Goal: Task Accomplishment & Management: Manage account settings

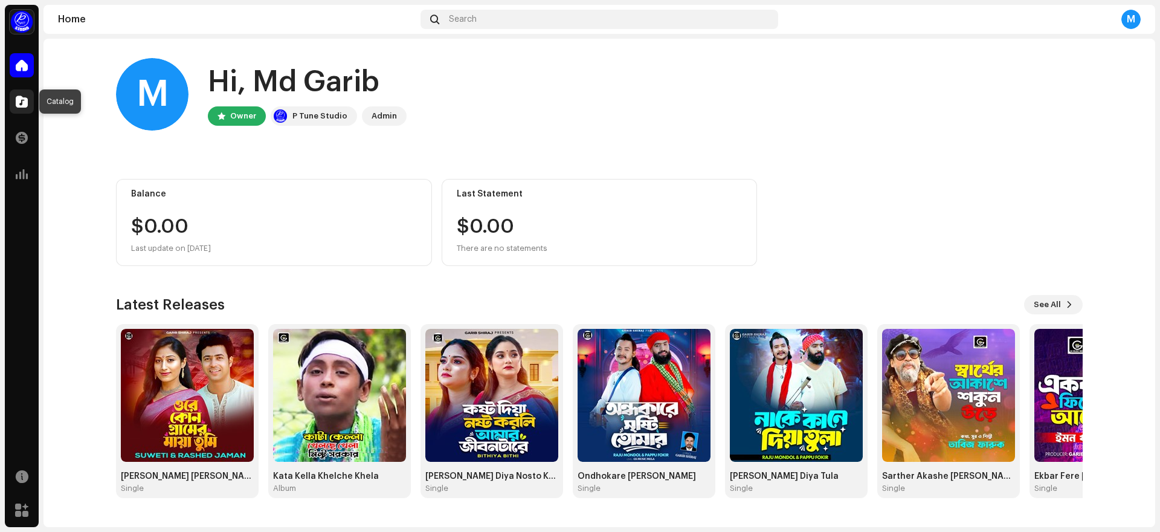
click at [27, 105] on span at bounding box center [22, 102] width 12 height 10
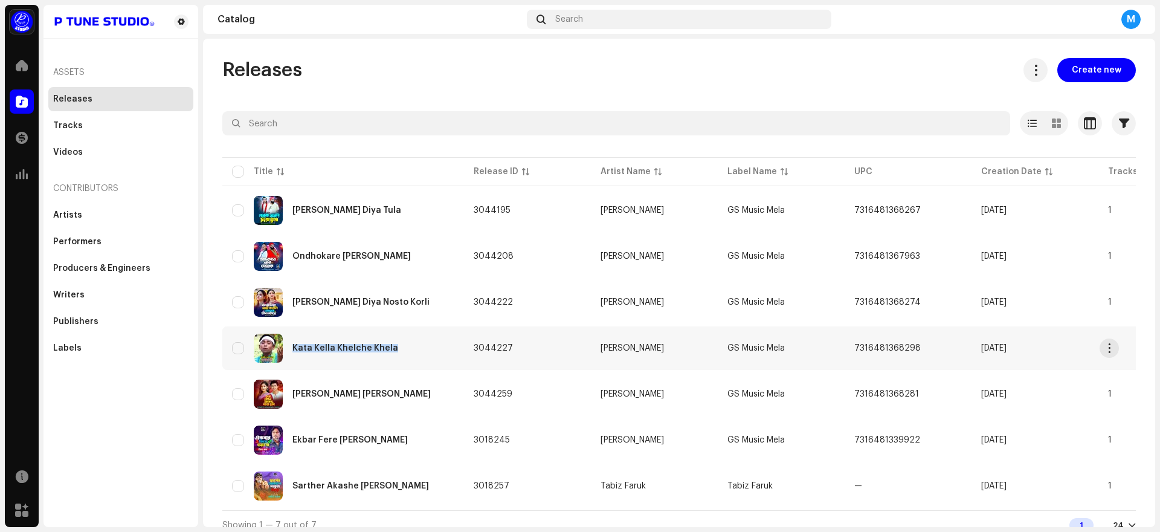
drag, startPoint x: 402, startPoint y: 351, endPoint x: 290, endPoint y: 345, distance: 112.6
click at [290, 345] on div "Kata Kella Khelche Khela" at bounding box center [343, 348] width 222 height 29
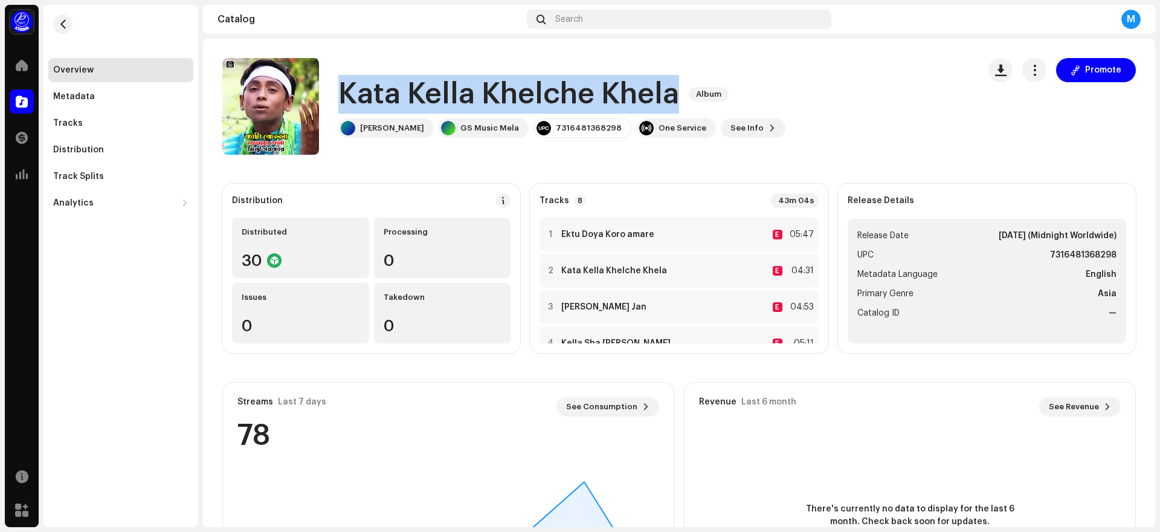
drag, startPoint x: 340, startPoint y: 94, endPoint x: 673, endPoint y: 94, distance: 333.0
click at [672, 94] on h1 "Kata Kella Khelche Khela" at bounding box center [508, 94] width 341 height 39
click at [1029, 71] on span "button" at bounding box center [1034, 70] width 11 height 10
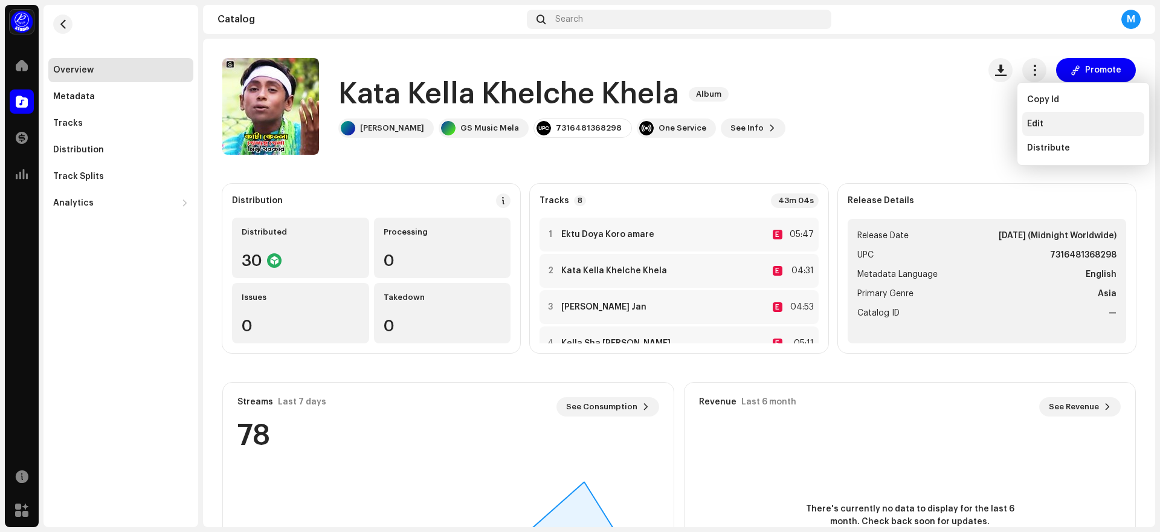
click at [1043, 123] on div "Edit" at bounding box center [1083, 124] width 112 height 10
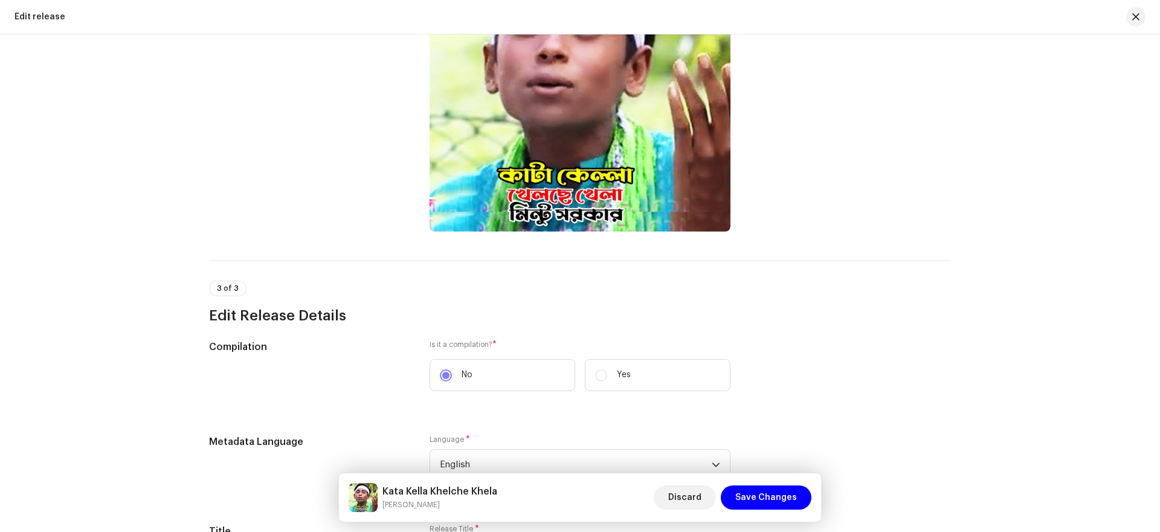
scroll to position [521, 0]
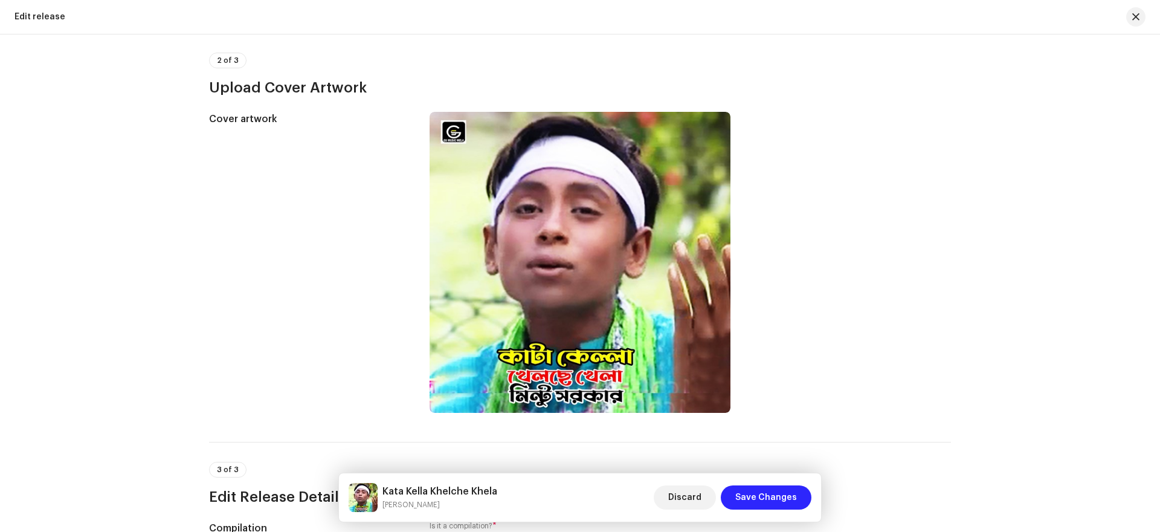
click at [763, 496] on span "Save Changes" at bounding box center [766, 497] width 62 height 24
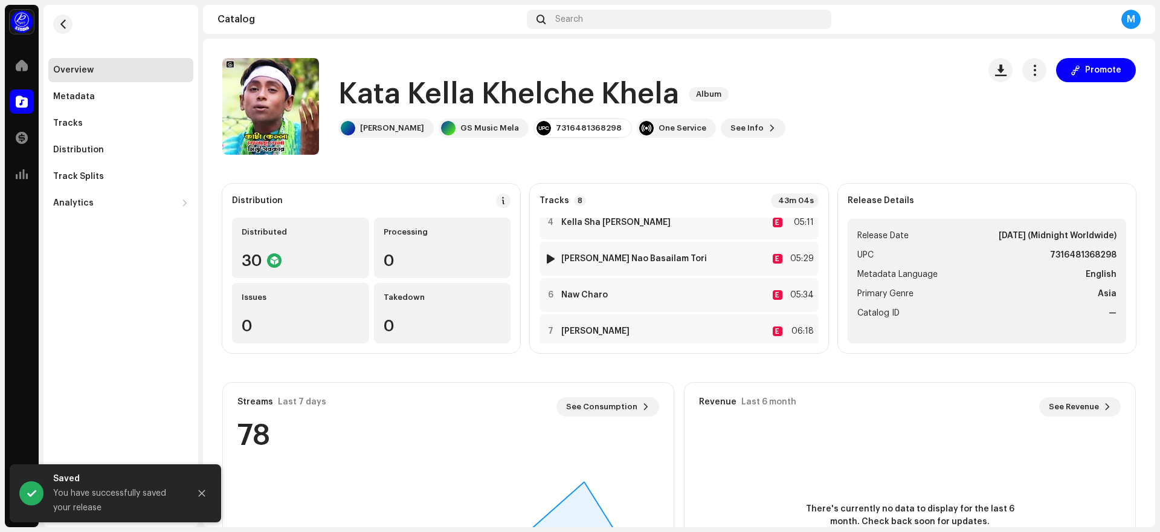
scroll to position [172, 0]
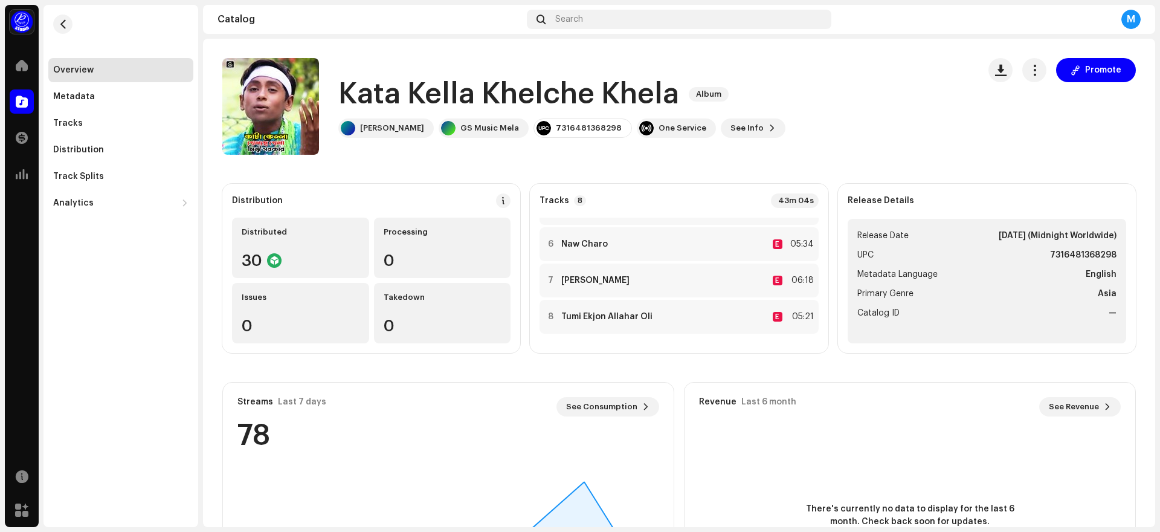
click at [1135, 21] on div "M" at bounding box center [1131, 19] width 19 height 19
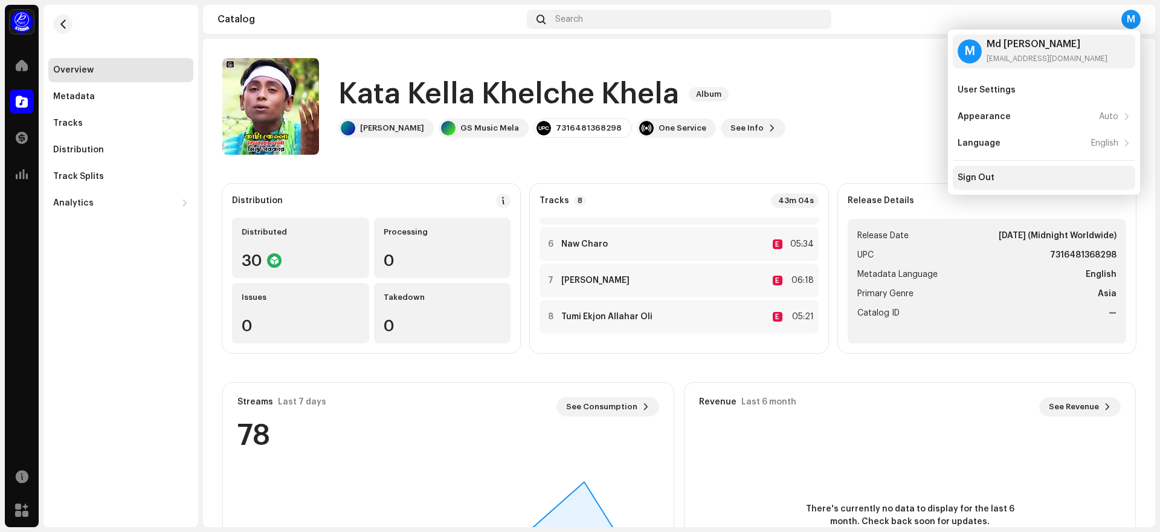
click at [983, 177] on div "Sign Out" at bounding box center [976, 178] width 37 height 10
